Goal: Find specific page/section: Find specific page/section

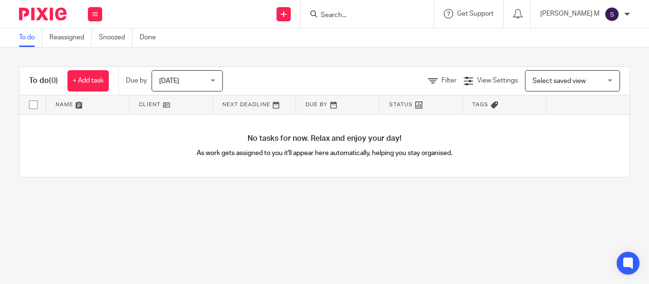
click at [378, 18] on input "Search" at bounding box center [362, 15] width 85 height 9
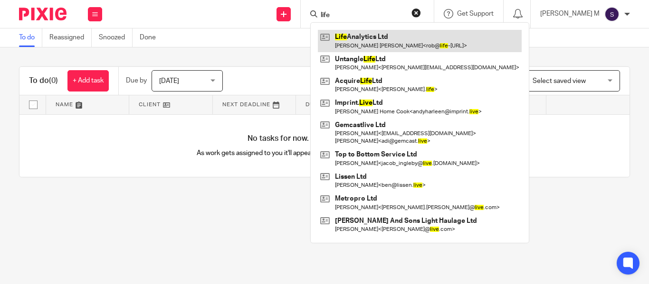
type input "life"
click at [388, 43] on link at bounding box center [420, 41] width 204 height 22
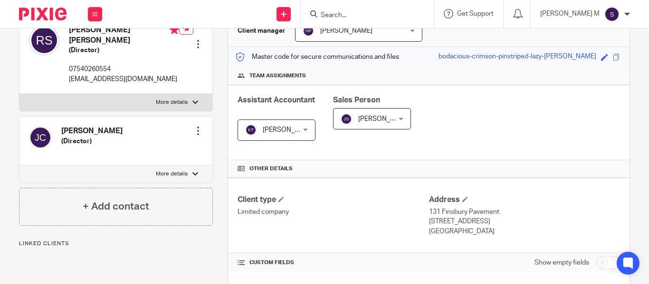
scroll to position [103, 0]
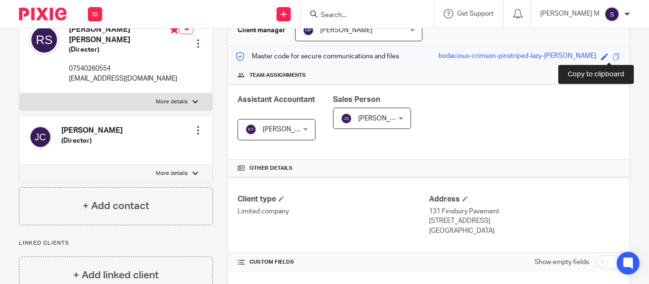
click at [612, 57] on span at bounding box center [615, 56] width 7 height 7
